Goal: Information Seeking & Learning: Learn about a topic

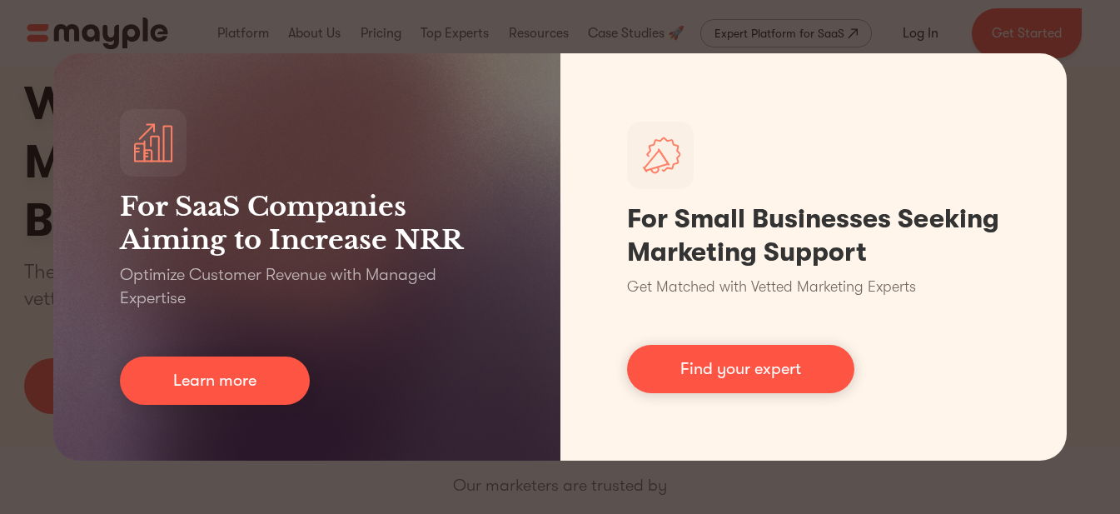
click at [1105, 178] on div "For SaaS Companies Aiming to Increase NRR Optimize Customer Revenue with Manage…" at bounding box center [560, 257] width 1120 height 514
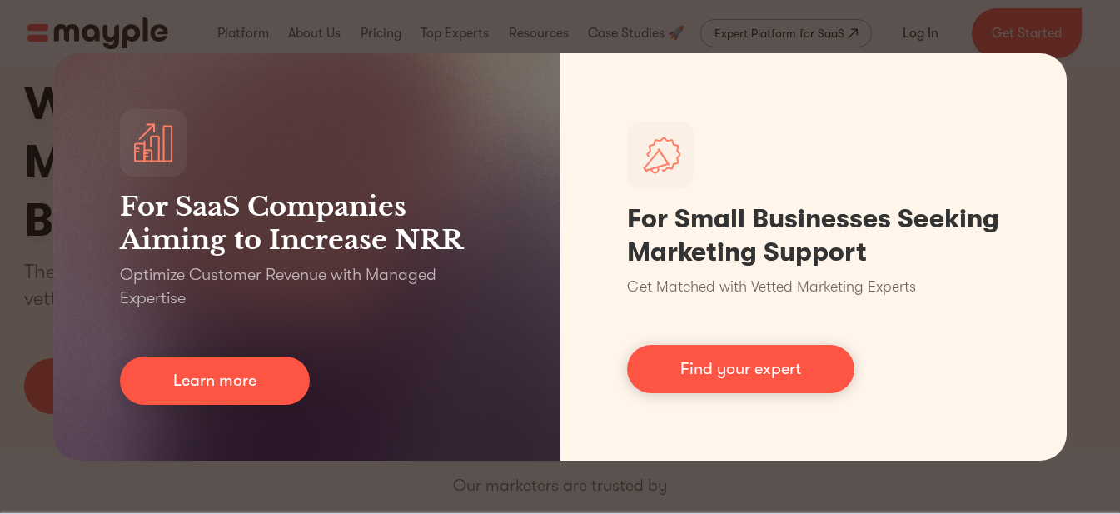
click at [1089, 237] on div "For SaaS Companies Aiming to Increase NRR Optimize Customer Revenue with Manage…" at bounding box center [560, 257] width 1120 height 514
click at [37, 63] on div "For SaaS Companies Aiming to Increase NRR Optimize Customer Revenue with Manage…" at bounding box center [560, 257] width 1120 height 514
click at [36, 62] on div "For SaaS Companies Aiming to Increase NRR Optimize Customer Revenue with Manage…" at bounding box center [560, 257] width 1120 height 514
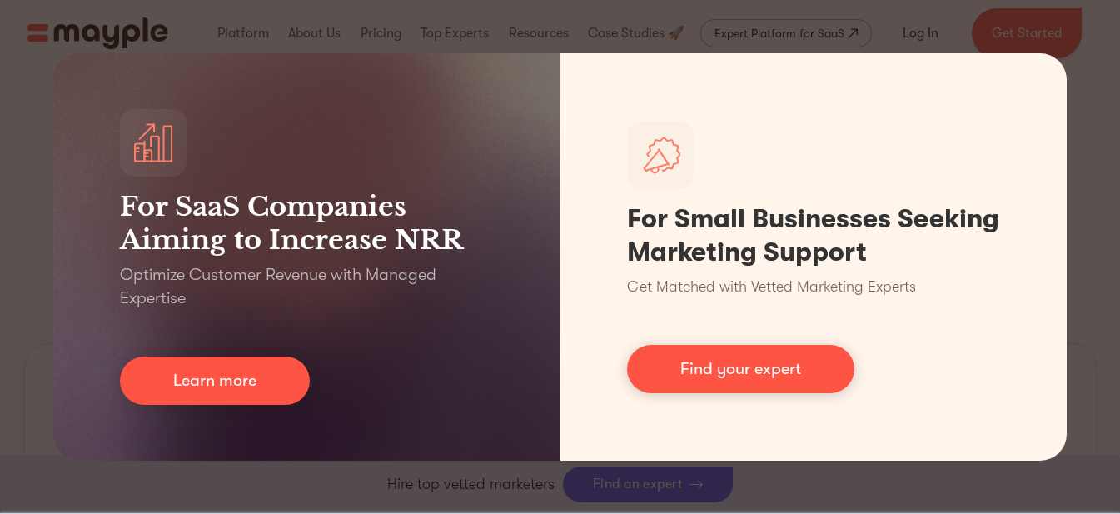
scroll to position [416, 0]
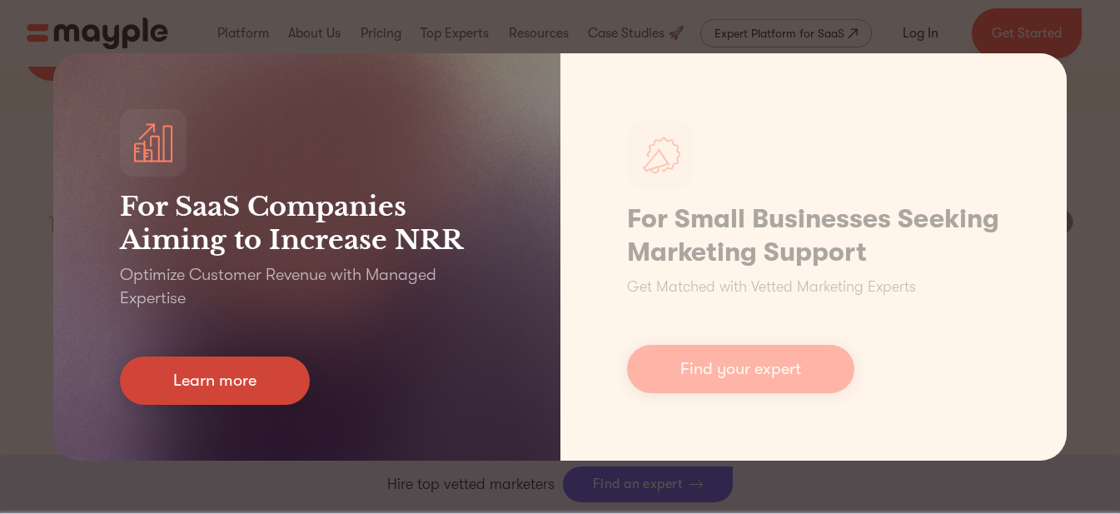
click at [152, 379] on link "Learn more" at bounding box center [215, 380] width 190 height 48
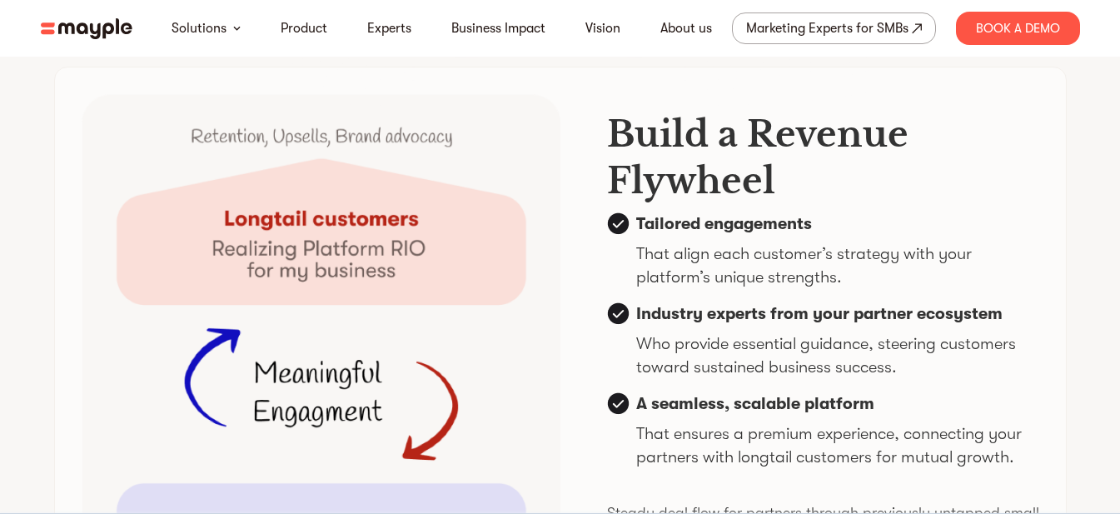
scroll to position [4164, 0]
